Goal: Find specific page/section: Find specific page/section

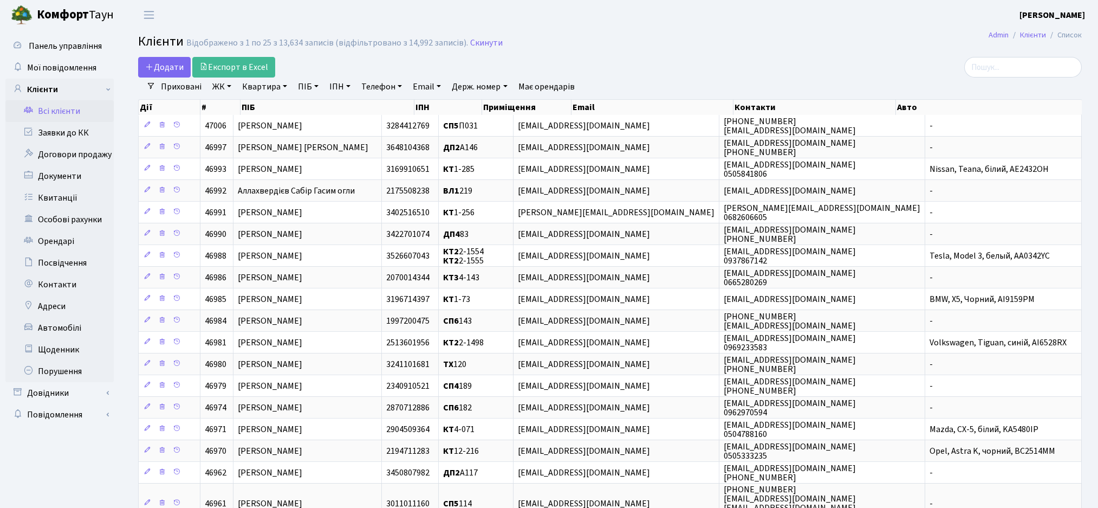
select select "25"
click at [1019, 69] on input "search" at bounding box center [1023, 67] width 118 height 21
type input "балуц"
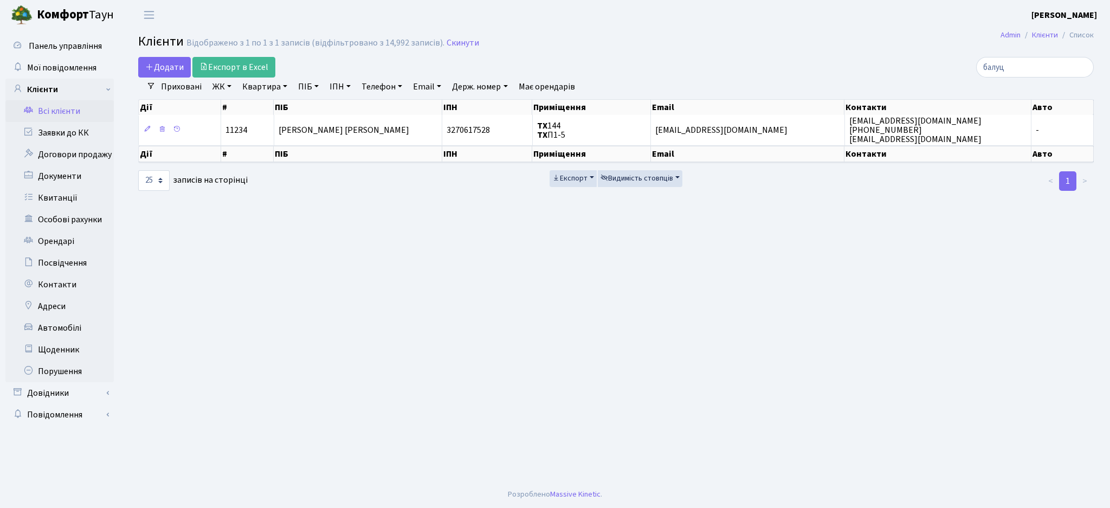
click at [224, 89] on link "ЖК" at bounding box center [222, 86] width 28 height 18
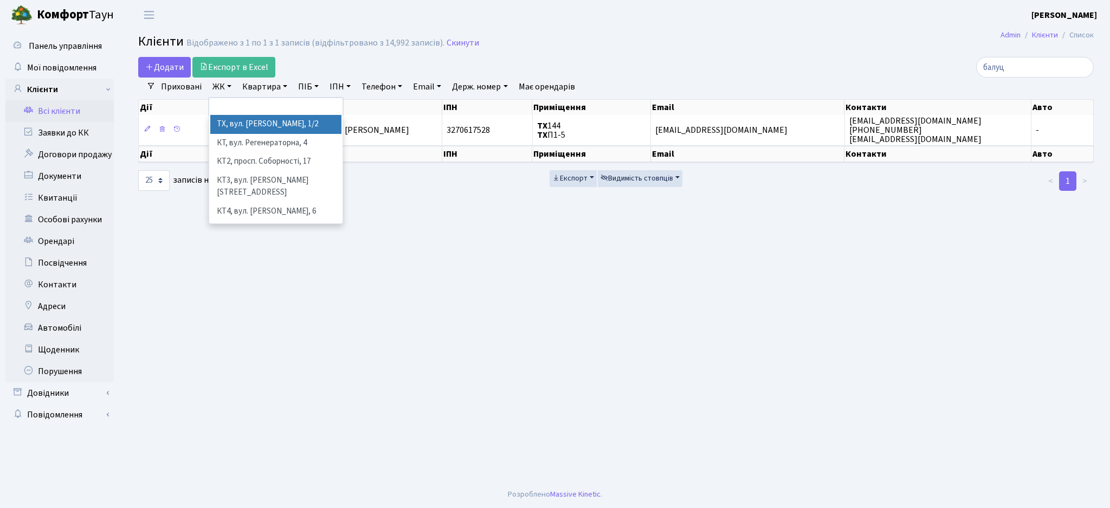
click at [250, 116] on li "ТХ, вул. Ділова, 1/2" at bounding box center [275, 124] width 131 height 19
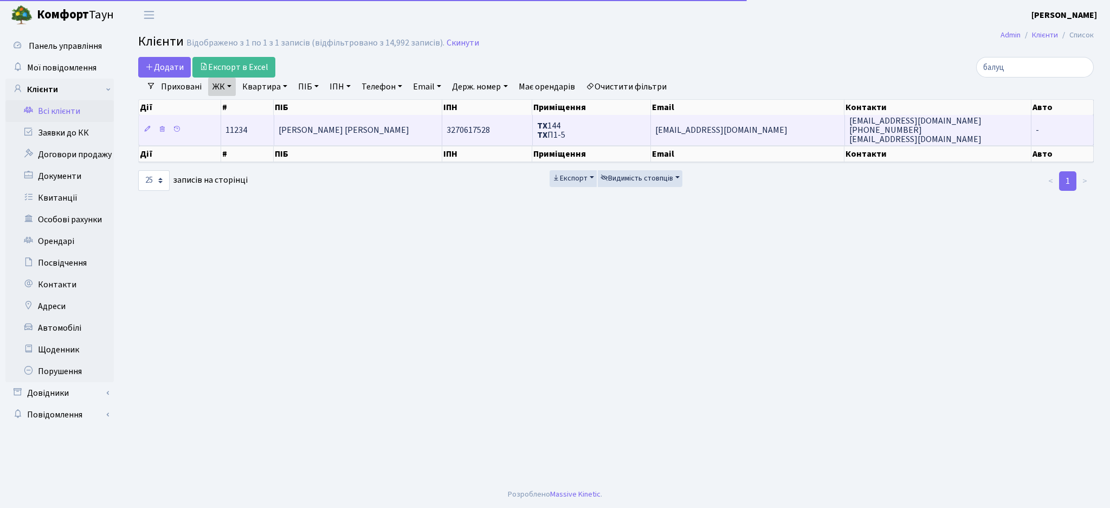
click at [592, 129] on td "ТХ 144 ТХ П1-5" at bounding box center [592, 130] width 118 height 30
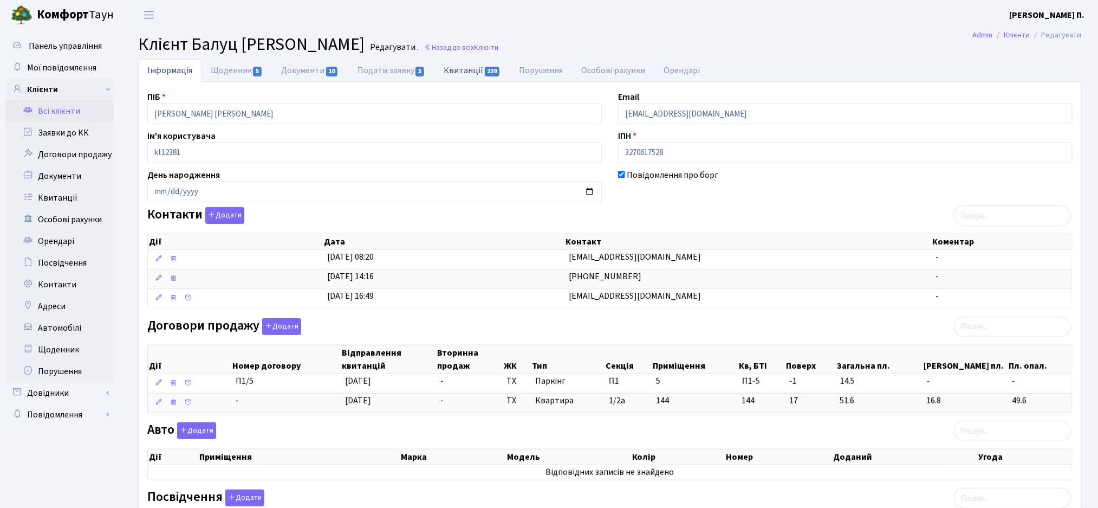
click at [444, 66] on link "Квитанції 239" at bounding box center [472, 70] width 75 height 22
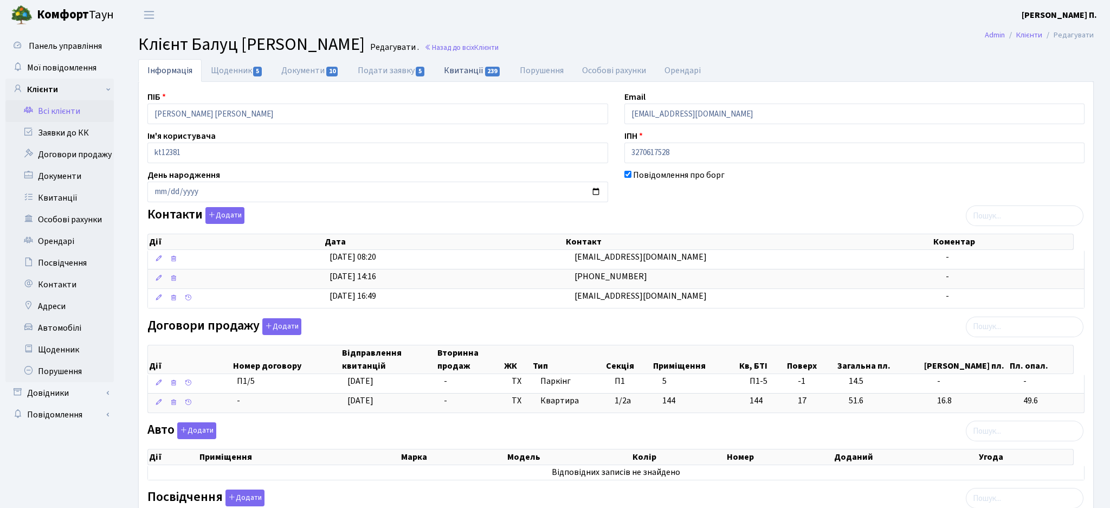
select select "25"
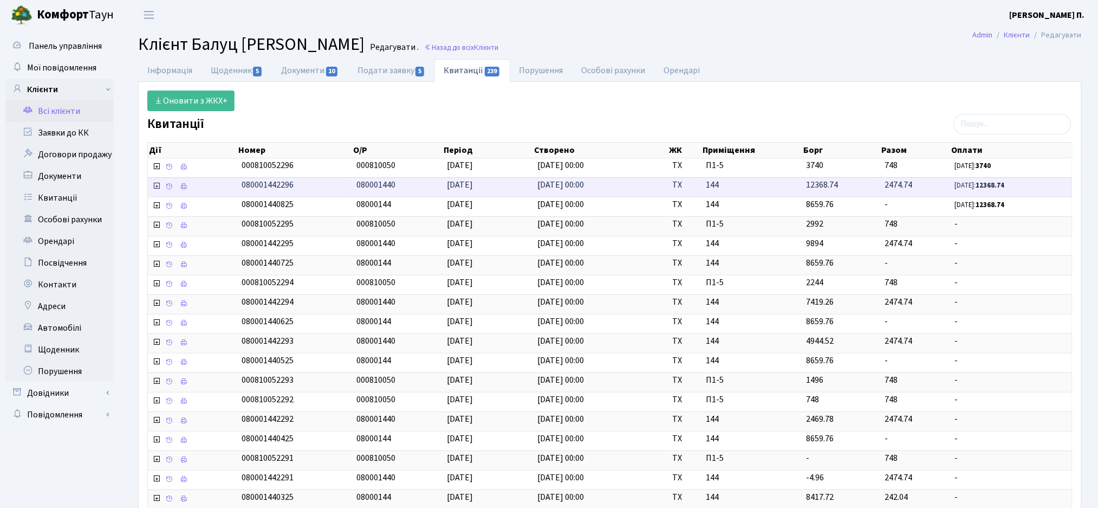
click at [153, 186] on icon at bounding box center [156, 186] width 9 height 9
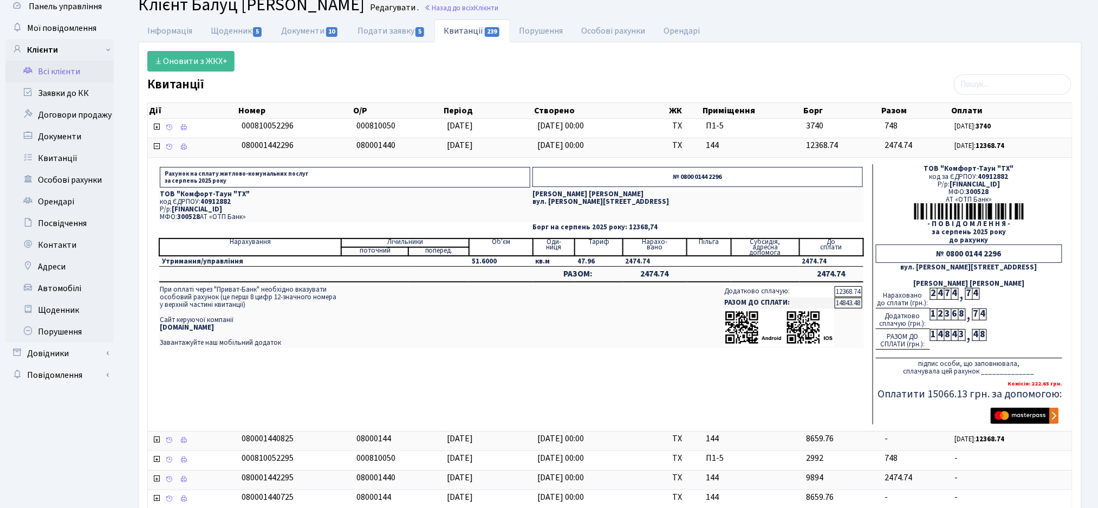
scroll to position [72, 0]
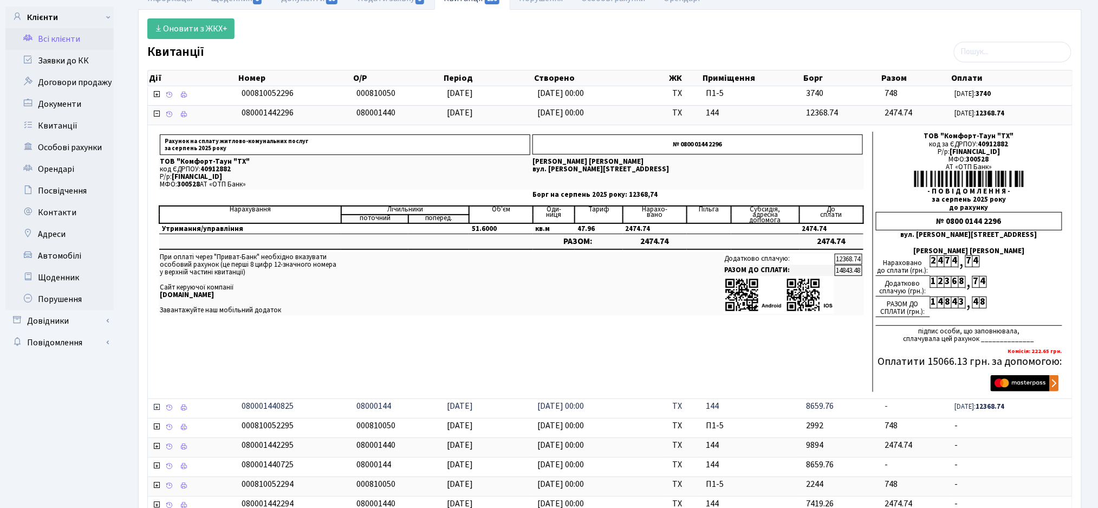
click at [154, 411] on icon at bounding box center [156, 407] width 9 height 9
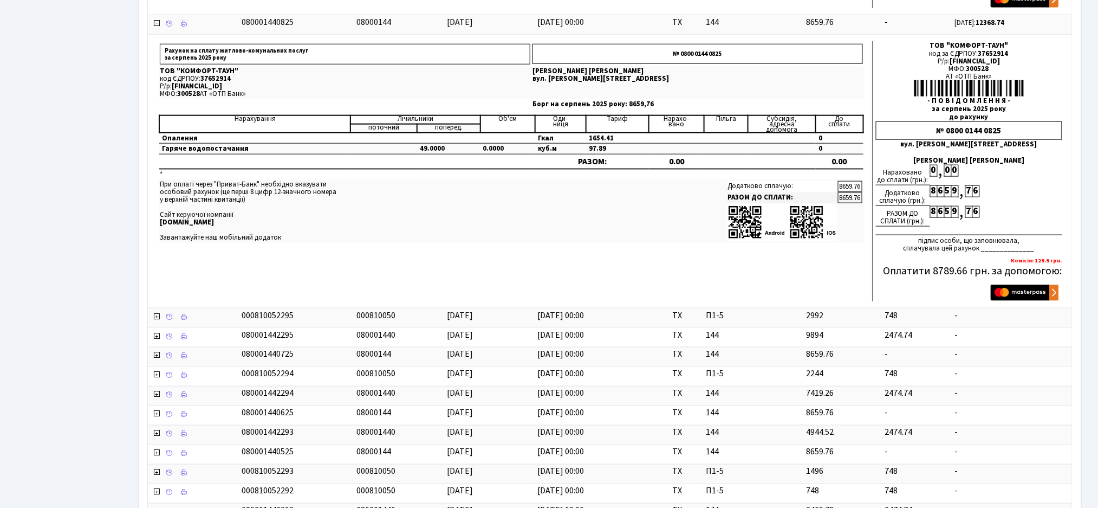
scroll to position [506, 0]
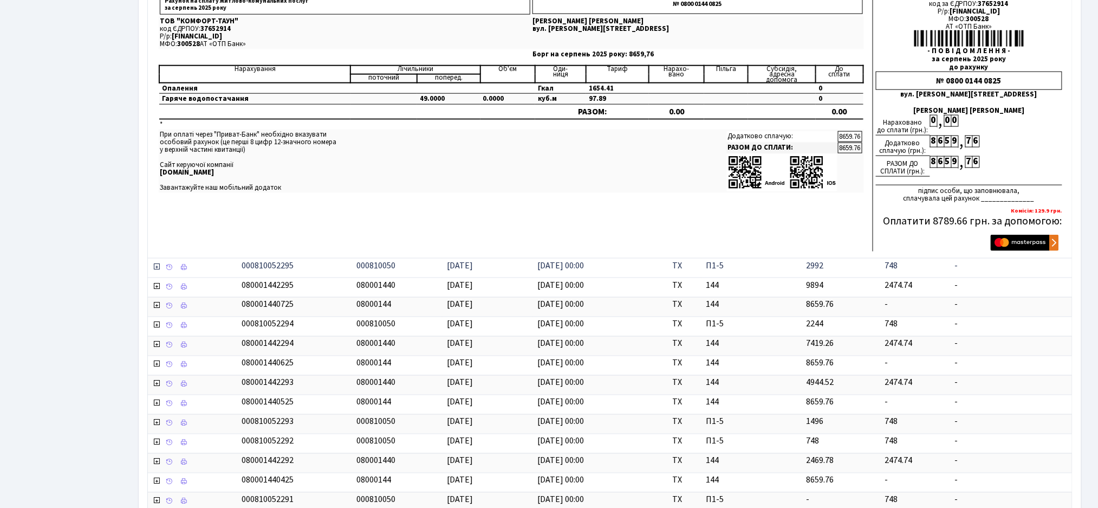
click at [158, 269] on icon at bounding box center [156, 266] width 9 height 9
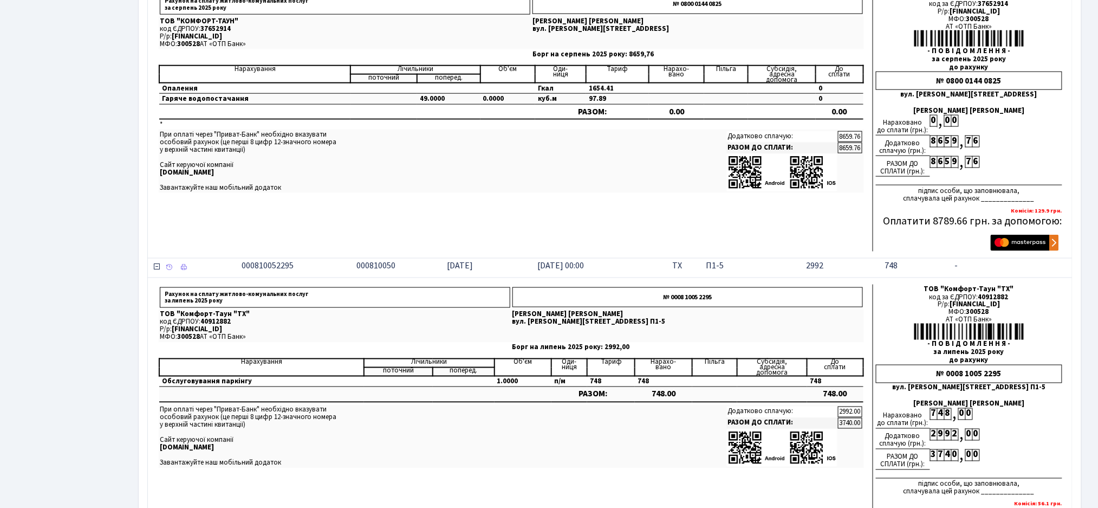
click at [154, 269] on icon at bounding box center [156, 266] width 9 height 9
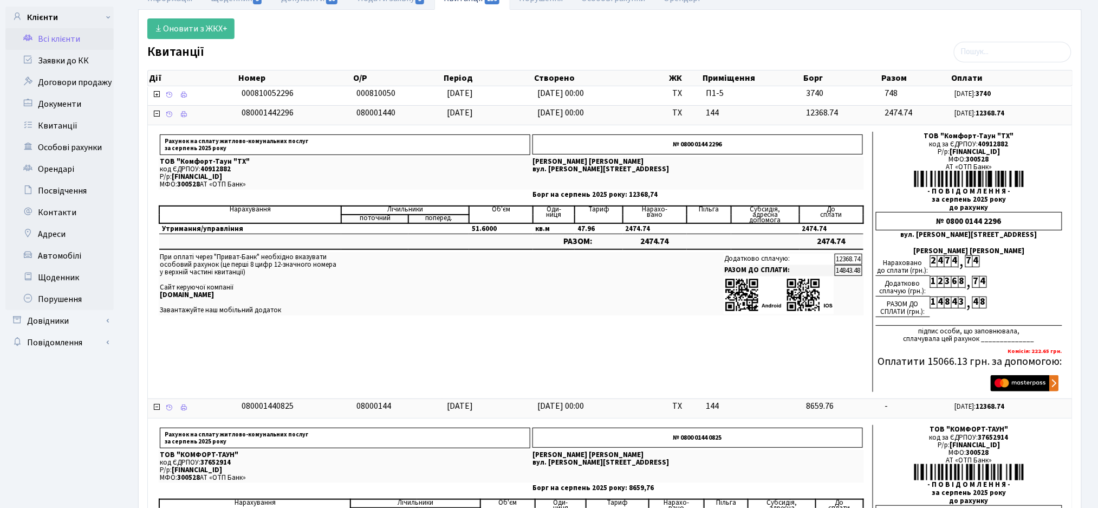
scroll to position [0, 0]
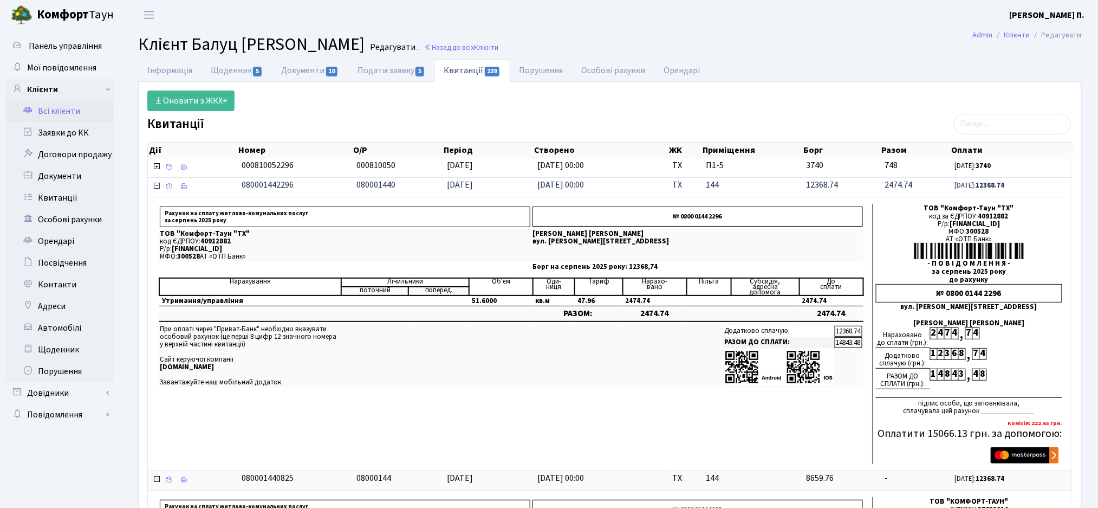
click at [156, 187] on icon at bounding box center [156, 186] width 9 height 9
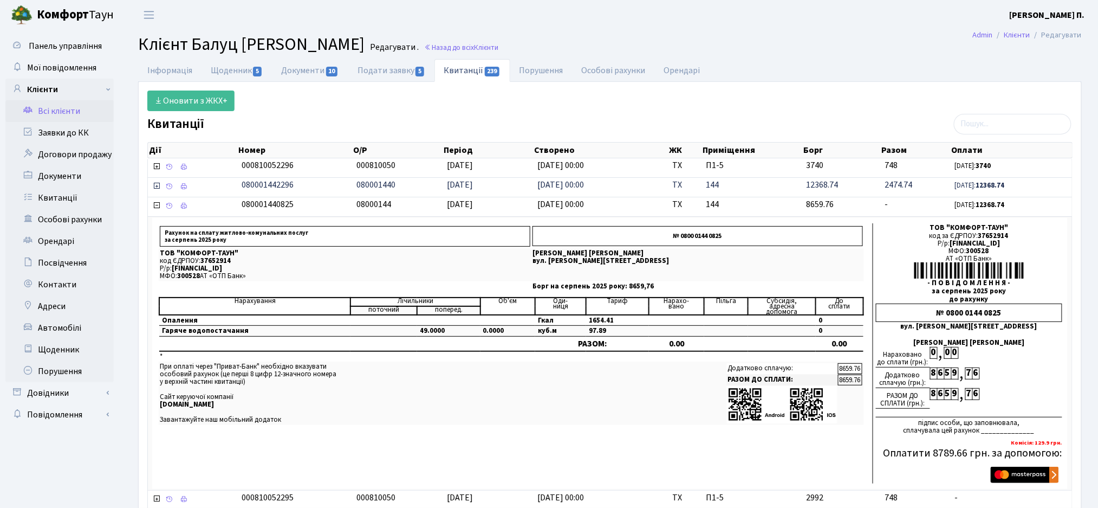
click at [156, 188] on icon at bounding box center [156, 186] width 9 height 9
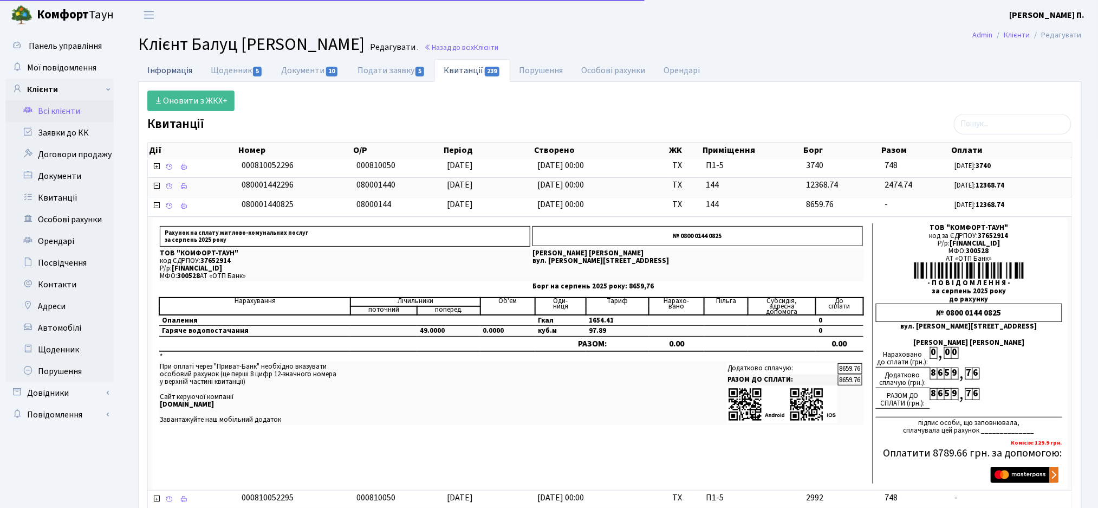
click at [171, 69] on link "Інформація" at bounding box center [169, 70] width 63 height 22
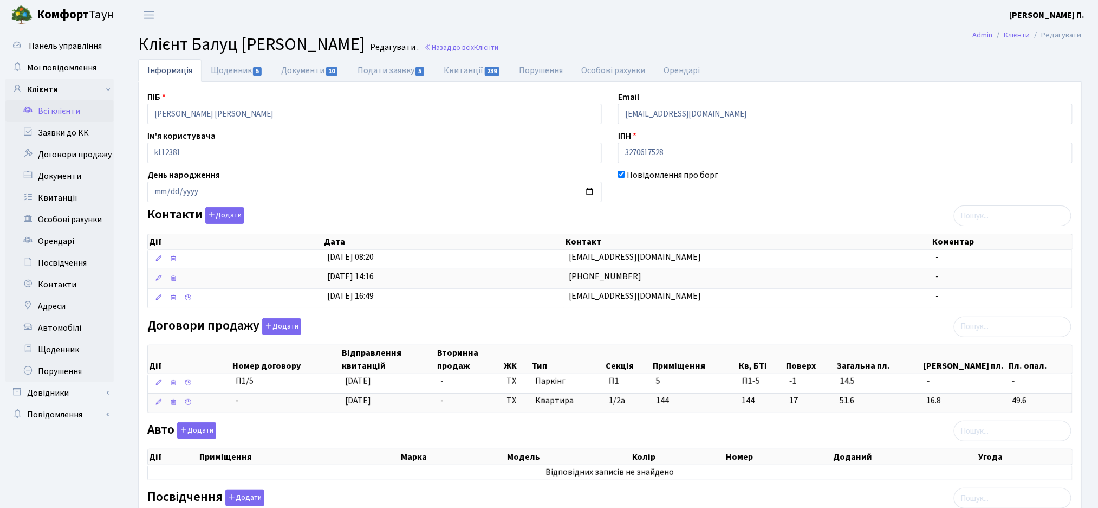
click at [478, 85] on div "ПІБ [PERSON_NAME] Email [EMAIL_ADDRESS][DOMAIN_NAME] Ім'я користувача kt12381 І…" at bounding box center [610, 371] width 943 height 579
click at [478, 72] on link "Квитанції 239" at bounding box center [472, 70] width 75 height 22
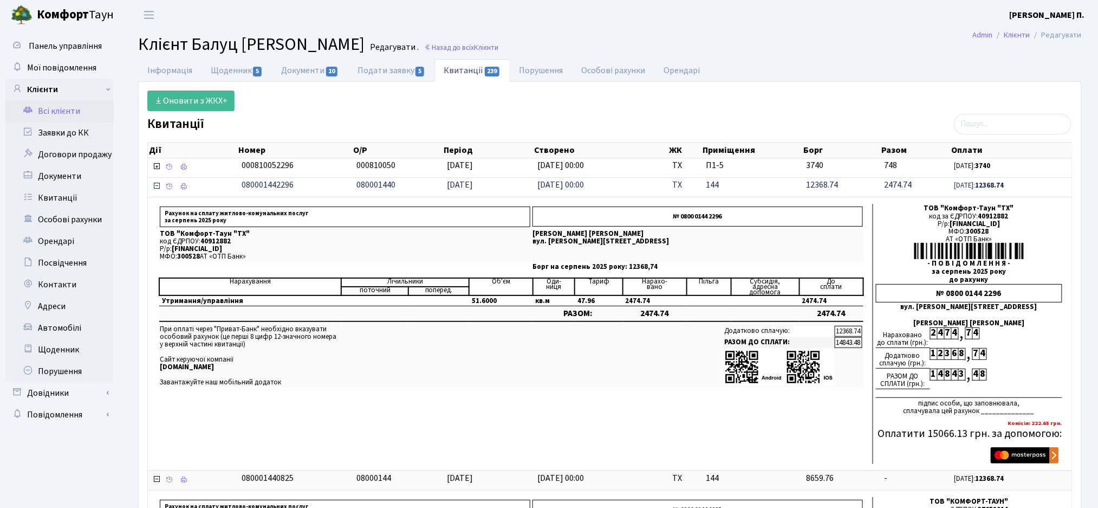
click at [157, 187] on icon at bounding box center [156, 186] width 9 height 9
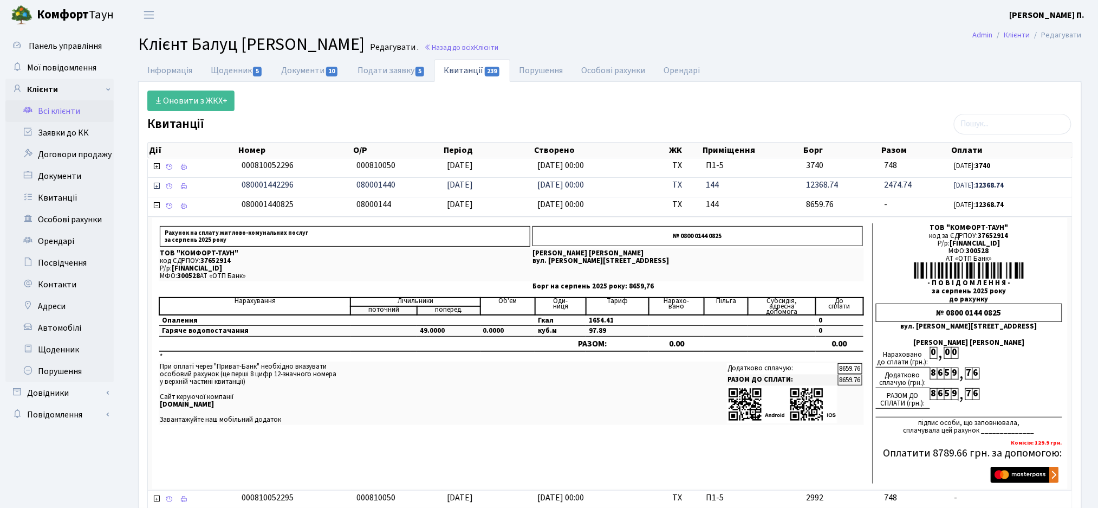
click at [157, 187] on icon at bounding box center [156, 186] width 9 height 9
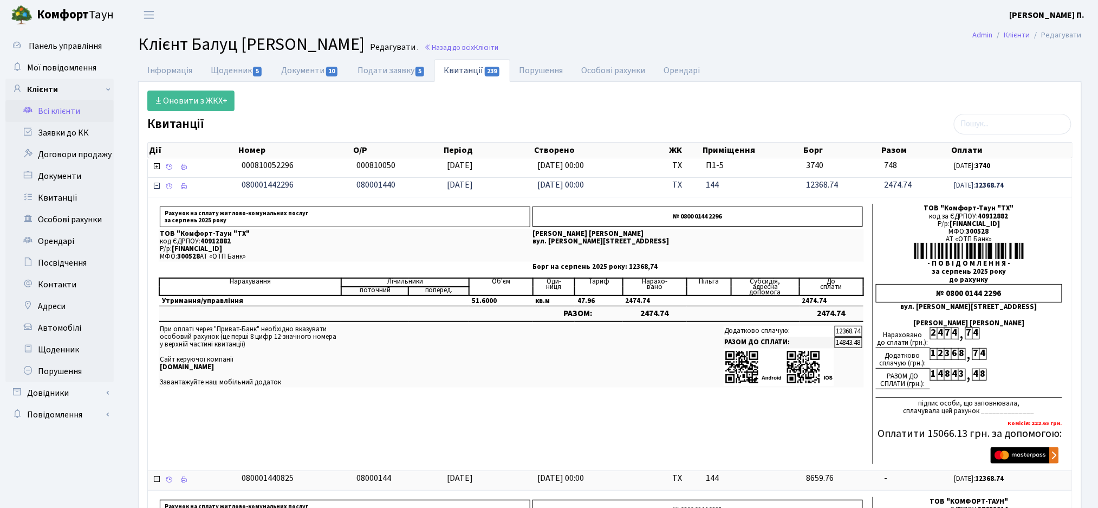
click at [154, 186] on icon at bounding box center [156, 186] width 9 height 9
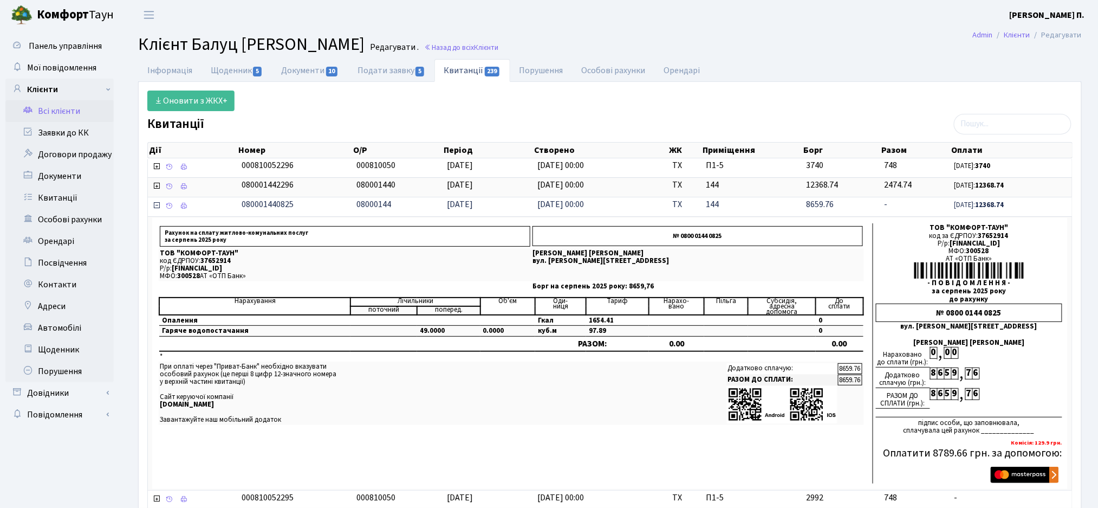
click at [160, 207] on icon at bounding box center [156, 205] width 9 height 9
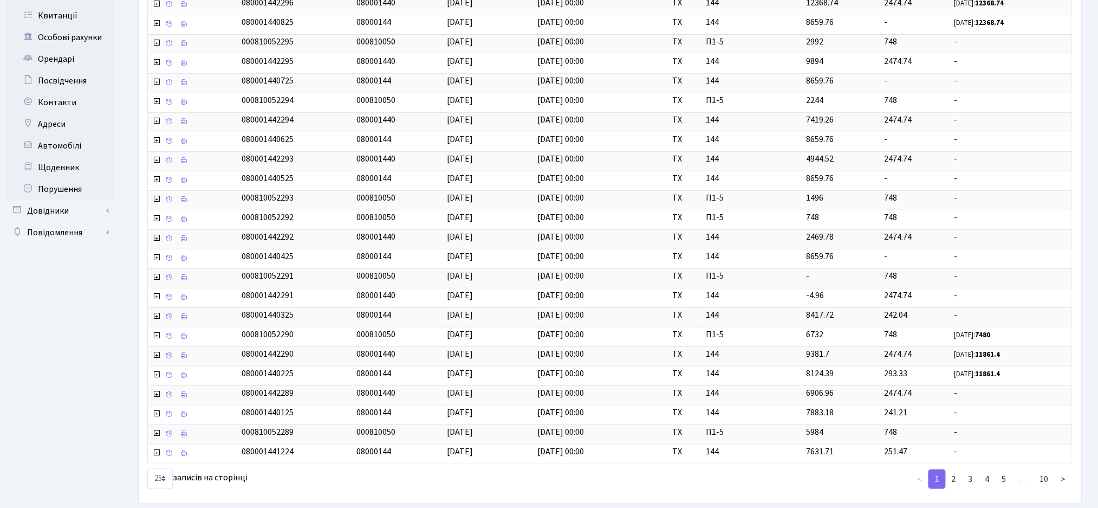
scroll to position [238, 0]
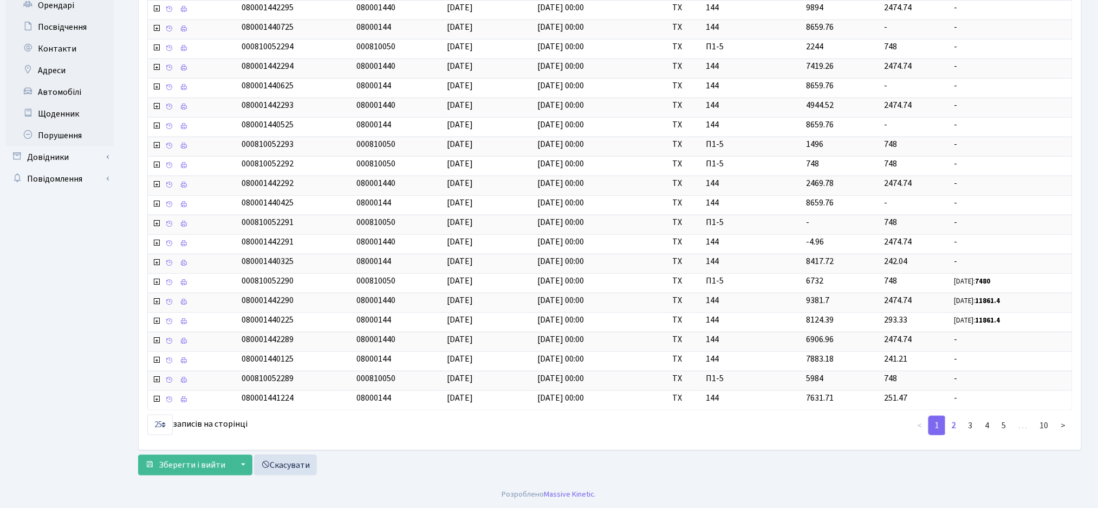
click at [955, 423] on link "2" at bounding box center [954, 426] width 17 height 20
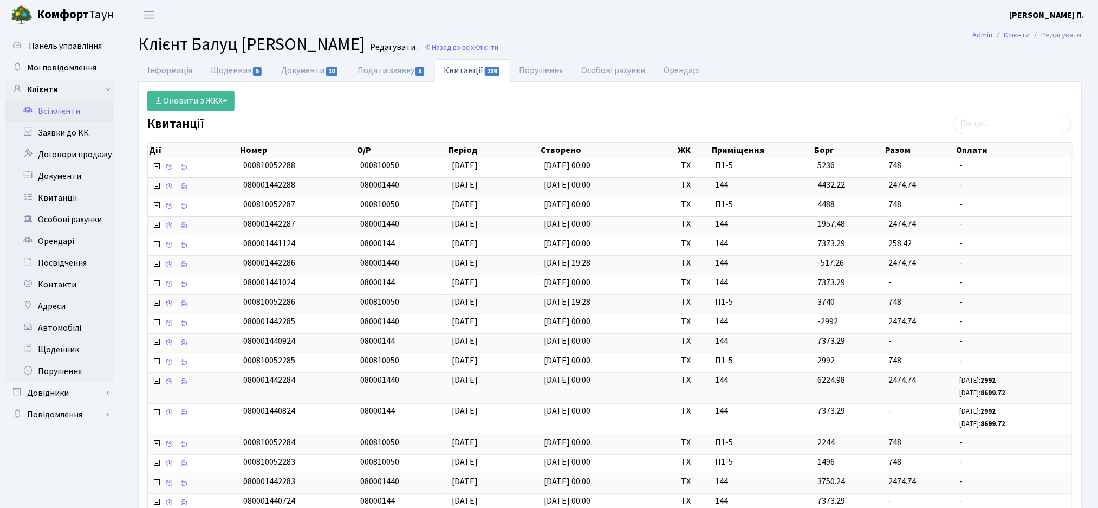
scroll to position [262, 0]
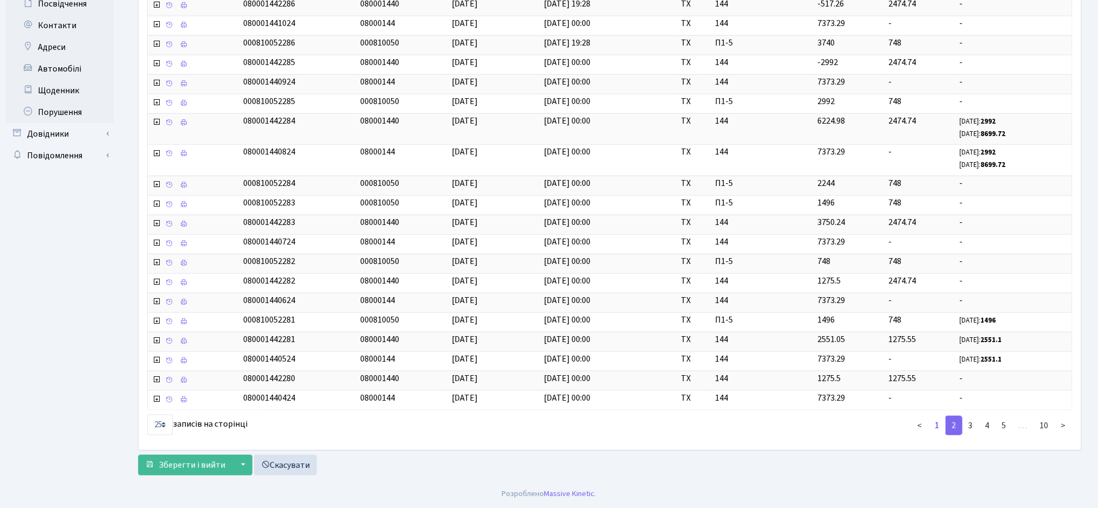
click at [938, 423] on link "1" at bounding box center [937, 426] width 17 height 20
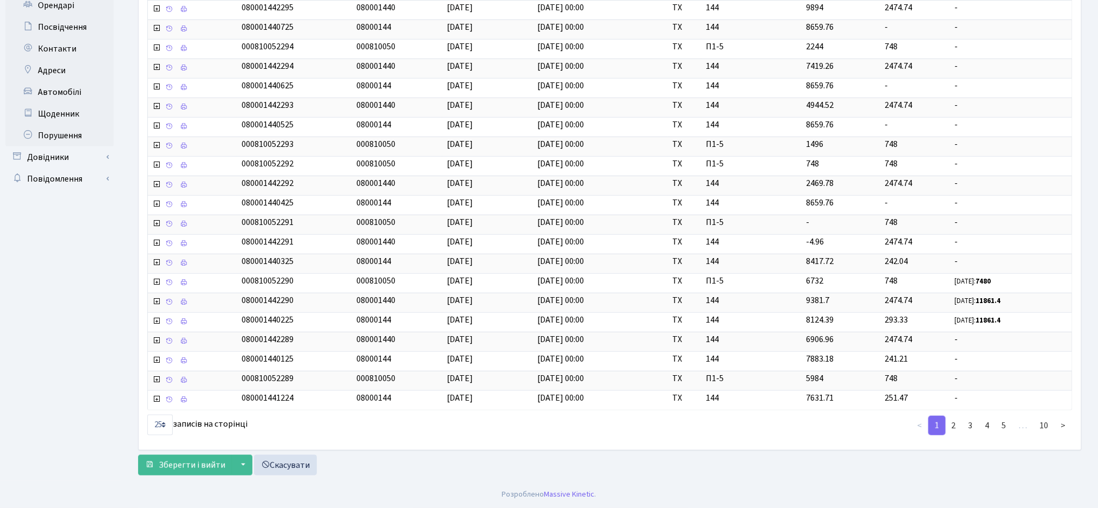
scroll to position [0, 0]
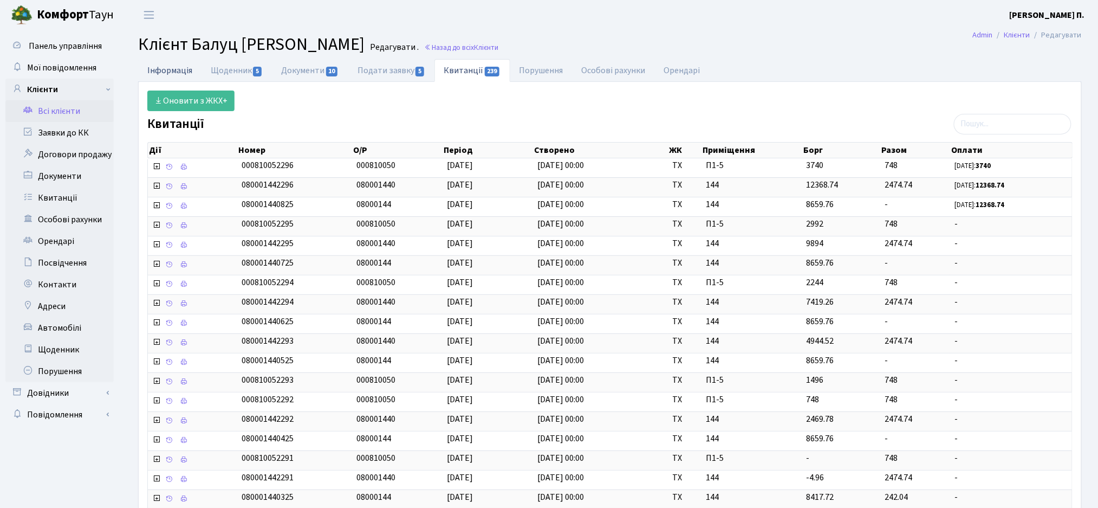
click at [157, 69] on link "Інформація" at bounding box center [169, 70] width 63 height 22
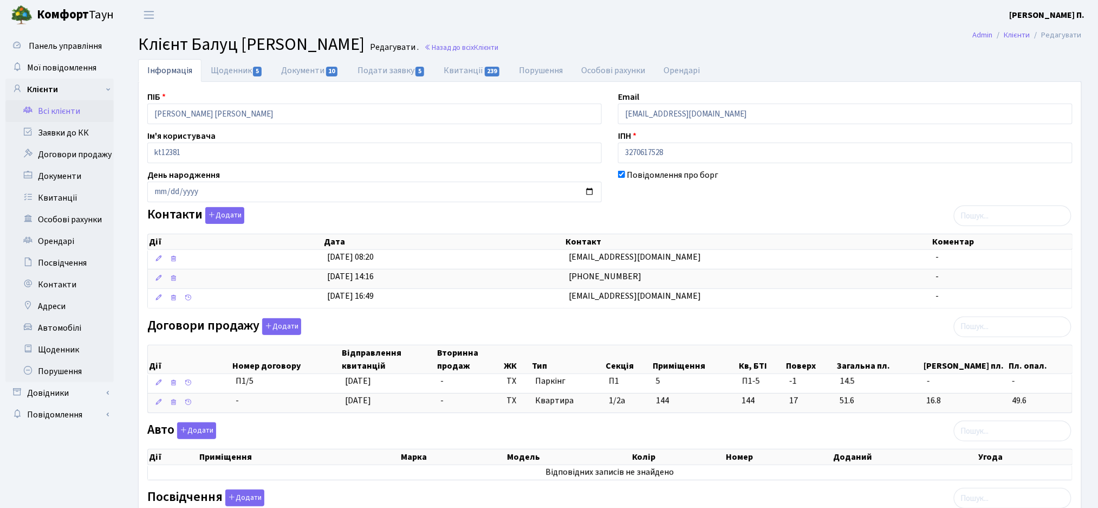
click at [642, 211] on div "Контакти Додати Дії Дата Контакт Коментар Дії Дата Контакт Коментар" at bounding box center [610, 260] width 942 height 106
click at [239, 77] on link "Щоденник 5" at bounding box center [237, 70] width 70 height 22
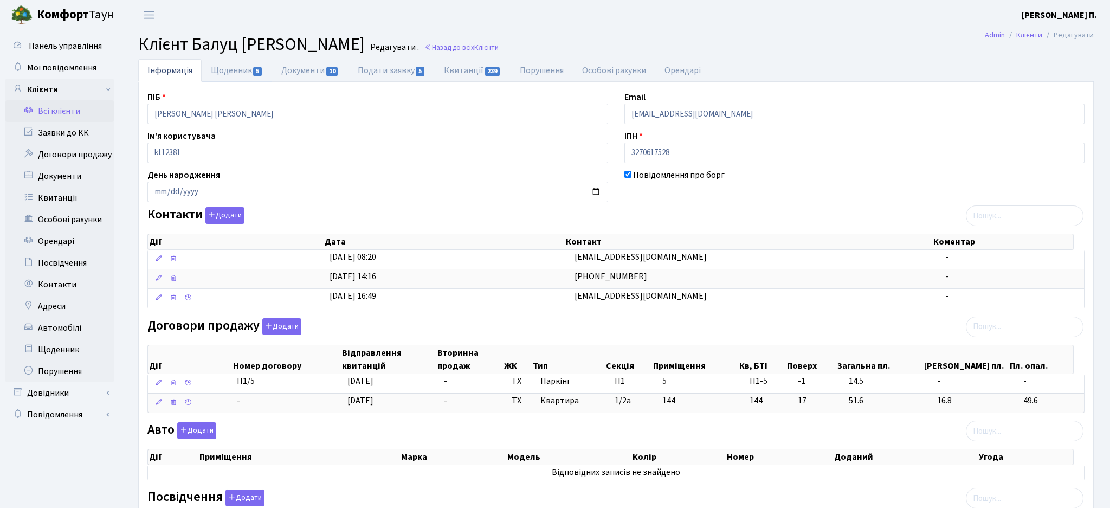
select select "25"
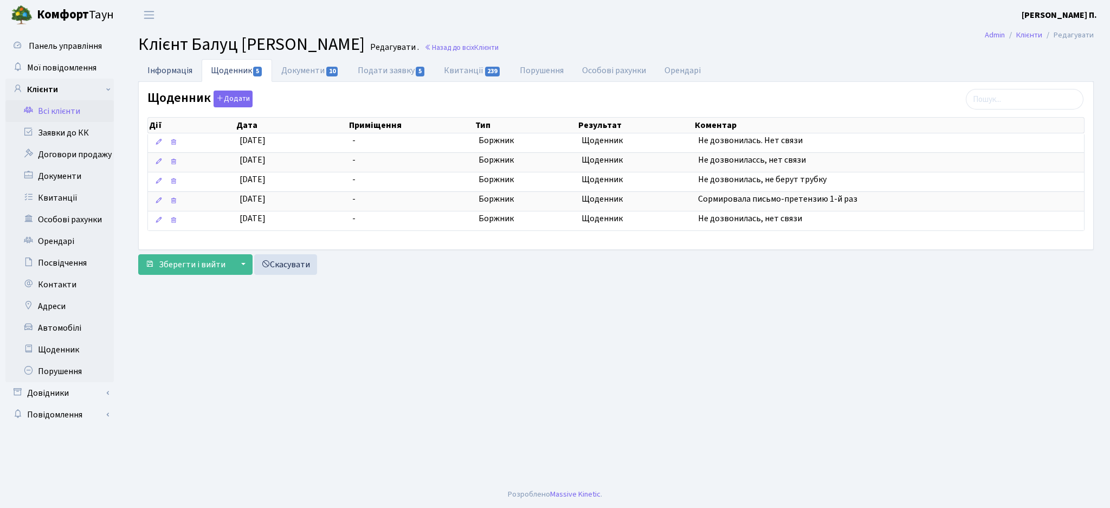
click at [176, 67] on link "Інформація" at bounding box center [169, 70] width 63 height 22
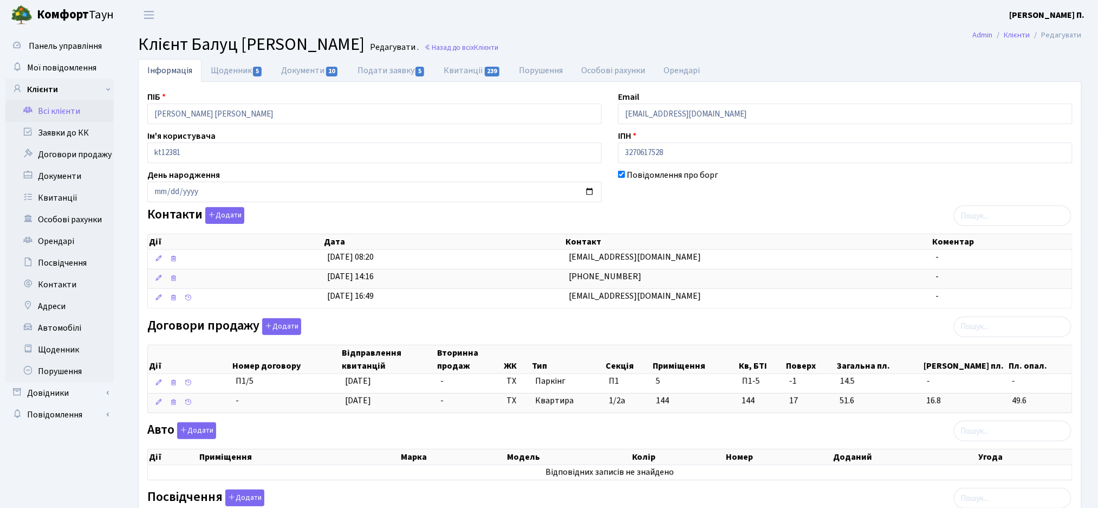
click at [176, 33] on span "Клієнт Балуц [PERSON_NAME]" at bounding box center [251, 44] width 226 height 25
